Goal: Navigation & Orientation: Find specific page/section

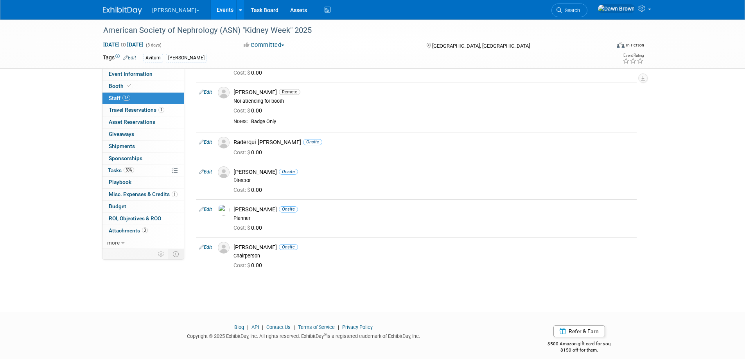
click at [211, 9] on link "Events" at bounding box center [225, 10] width 29 height 20
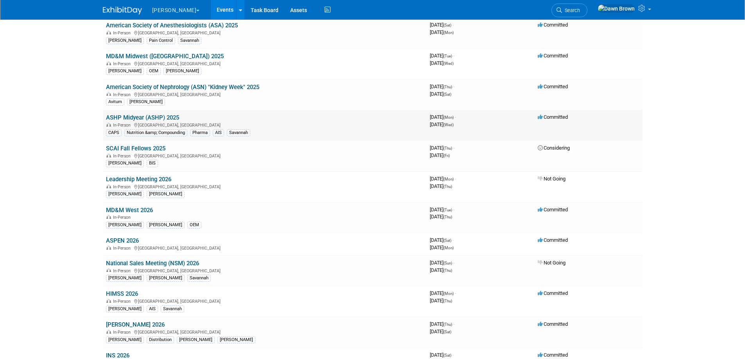
scroll to position [303, 0]
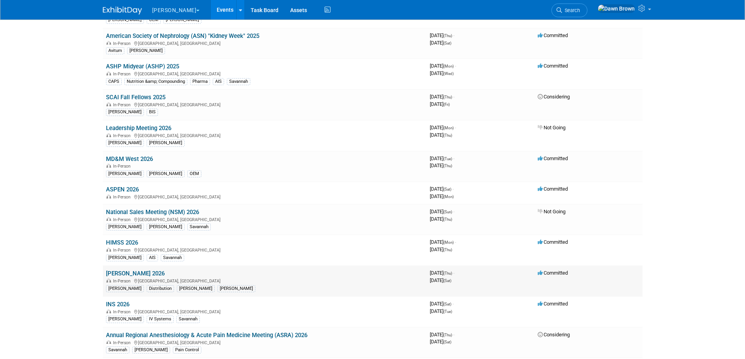
click at [138, 271] on link "[PERSON_NAME] 2026" at bounding box center [135, 273] width 59 height 7
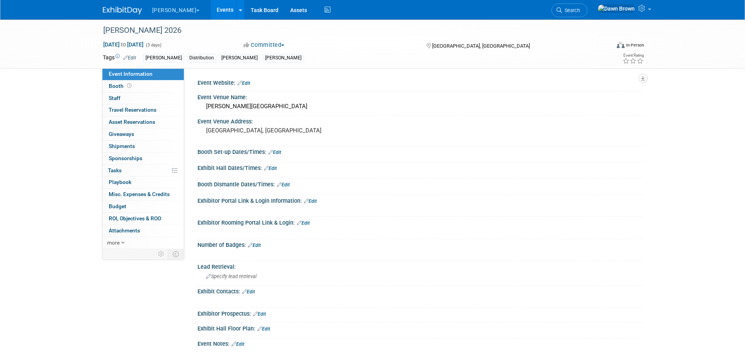
click at [211, 9] on link "Events" at bounding box center [225, 10] width 29 height 20
